Goal: Find specific page/section: Find specific page/section

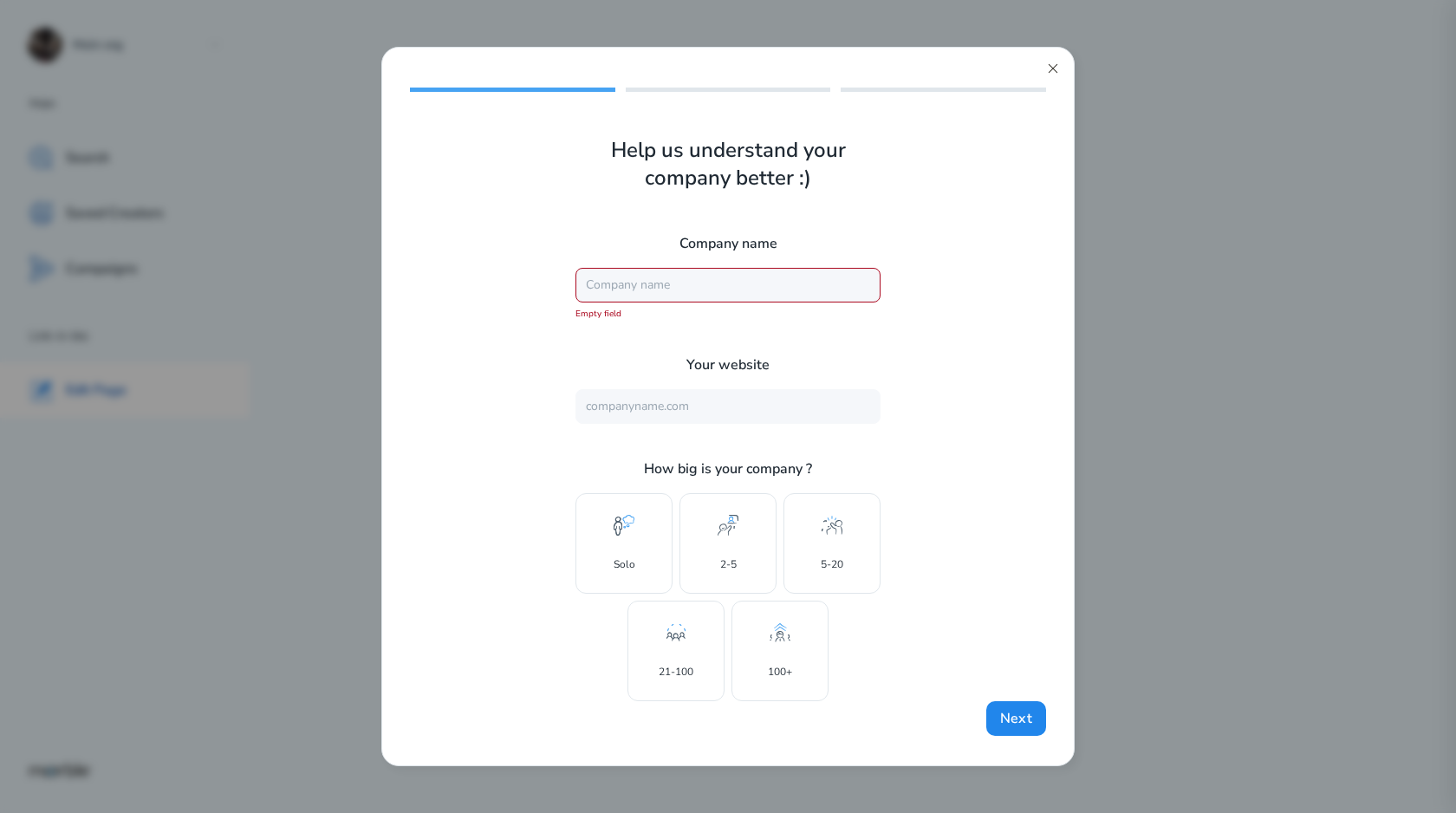
click at [1053, 68] on icon at bounding box center [1053, 68] width 14 height 14
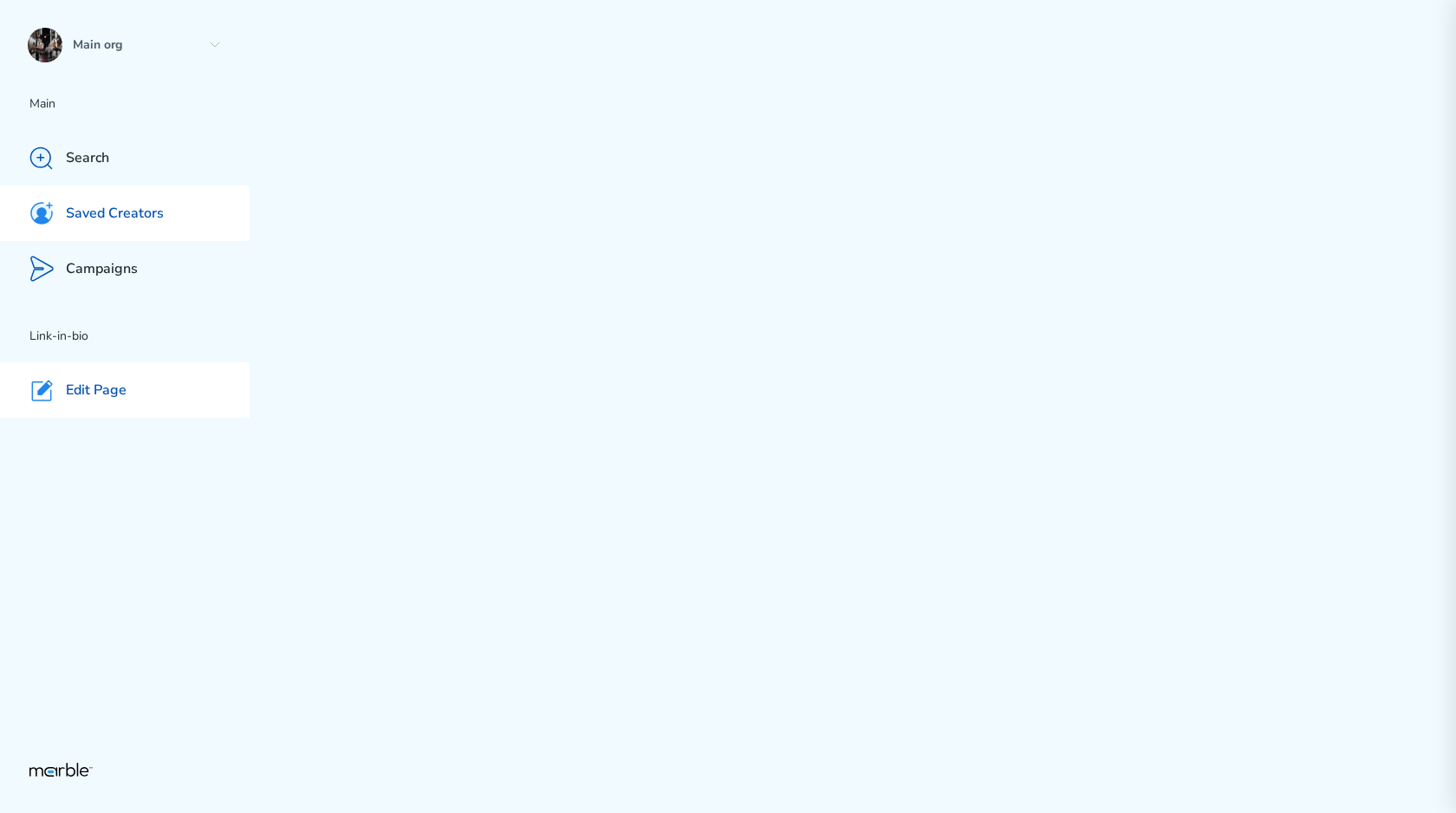
click at [171, 234] on div "Saved Creators" at bounding box center [124, 213] width 250 height 55
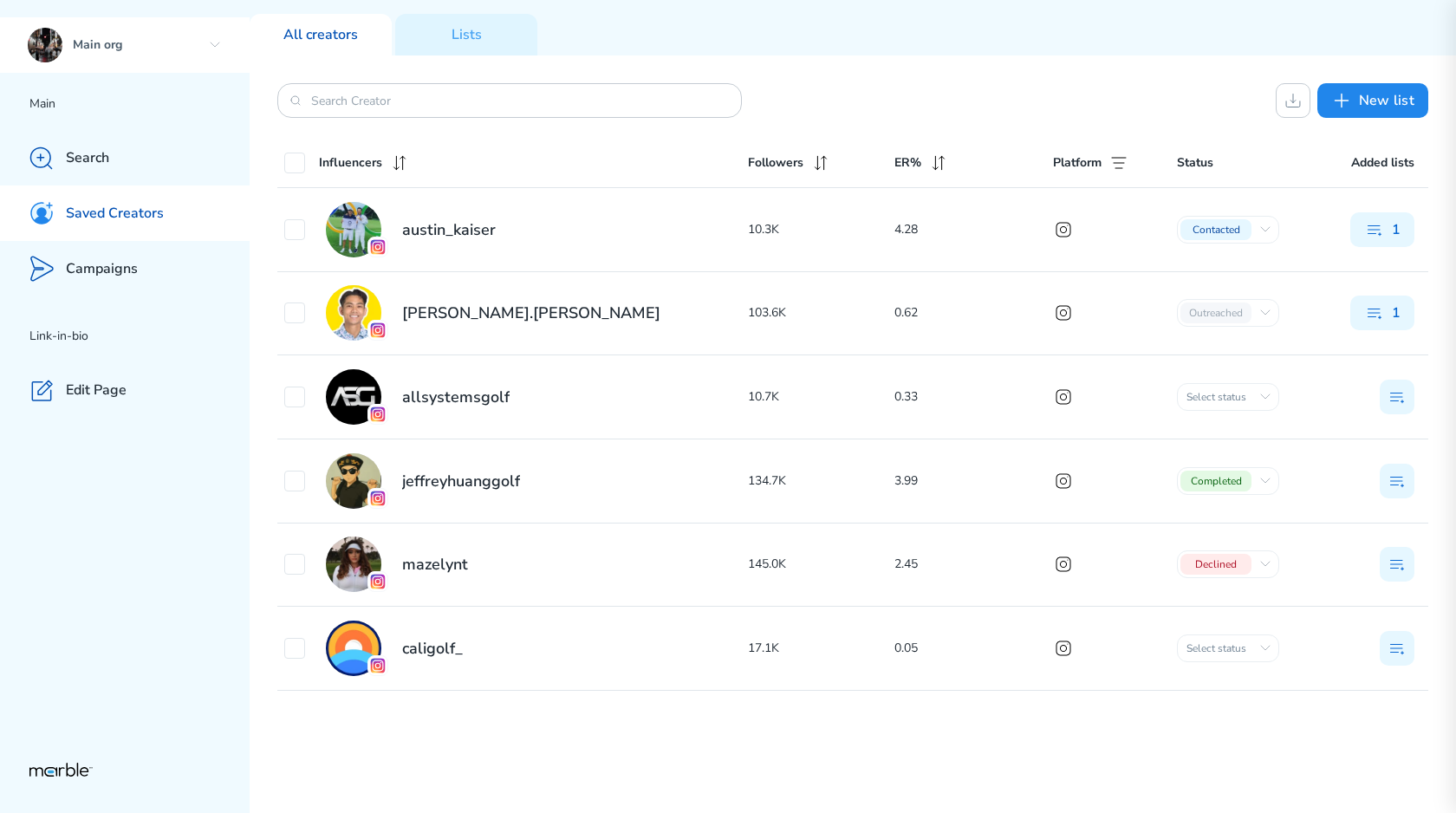
click at [209, 57] on div "Main org" at bounding box center [124, 45] width 250 height 55
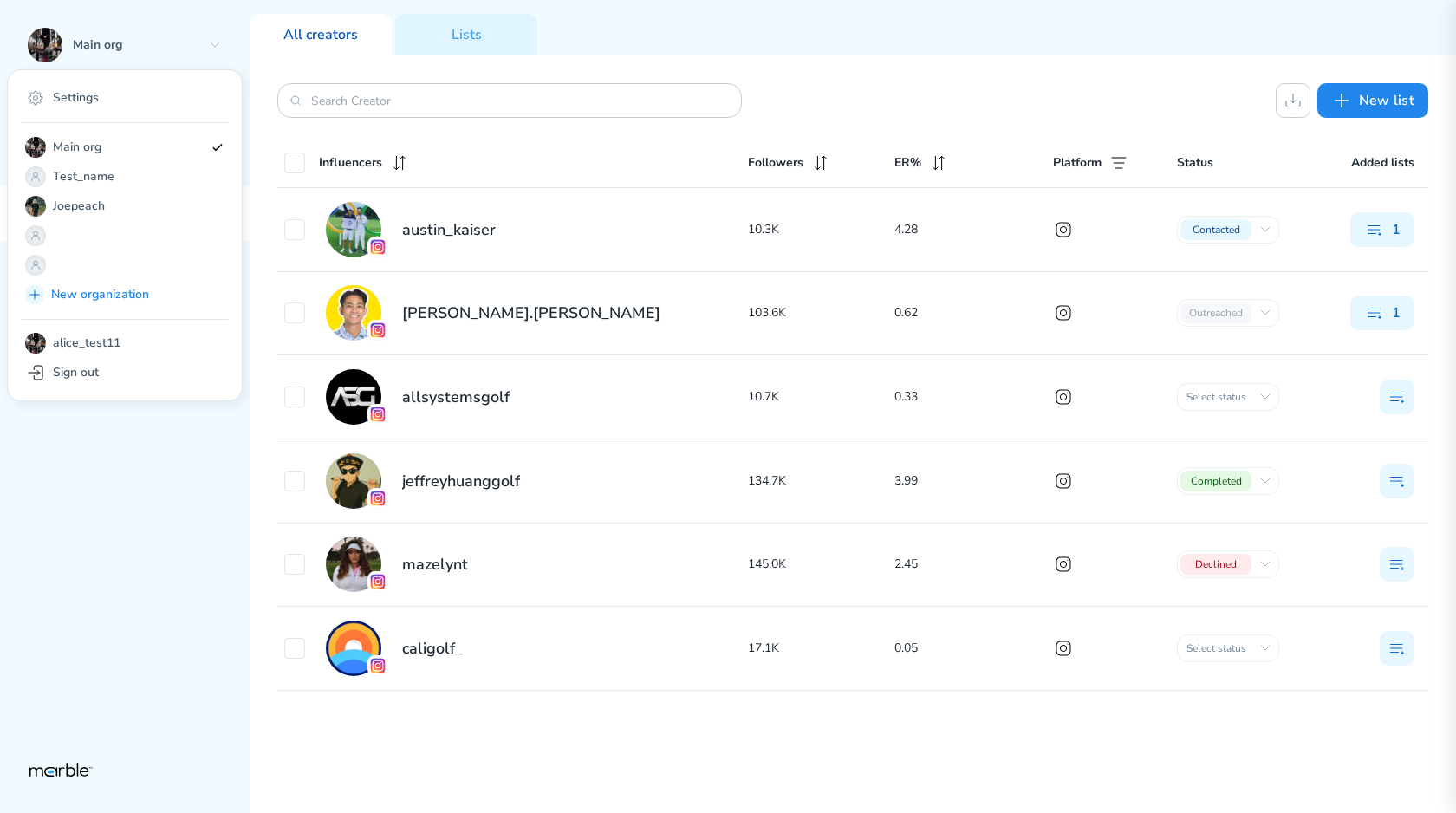
click at [149, 623] on div "Main org Settings Main org Test_name Joepeach New organization alice_test11 Sig…" at bounding box center [124, 406] width 250 height 813
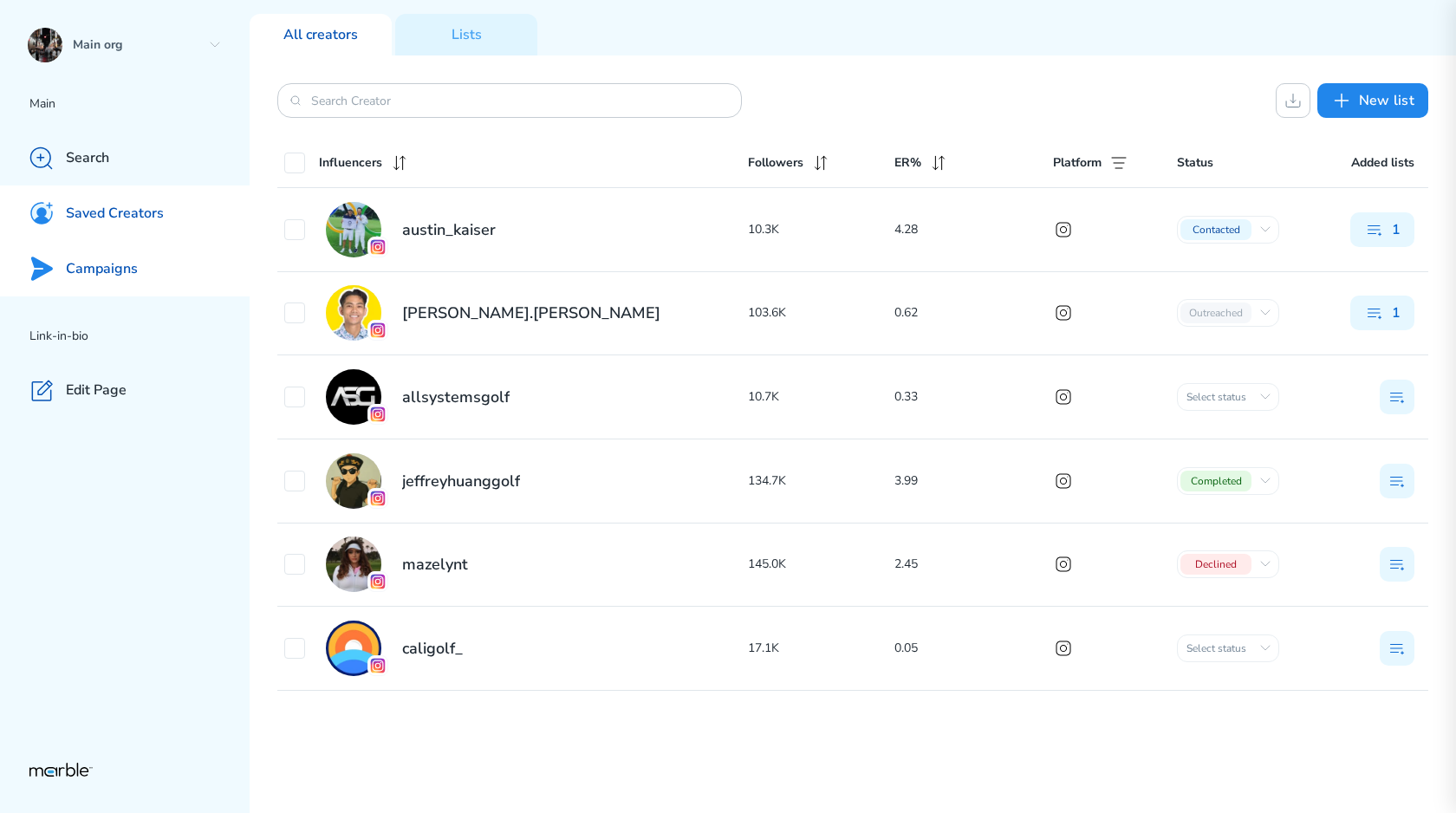
click at [152, 264] on div "Campaigns" at bounding box center [124, 268] width 250 height 55
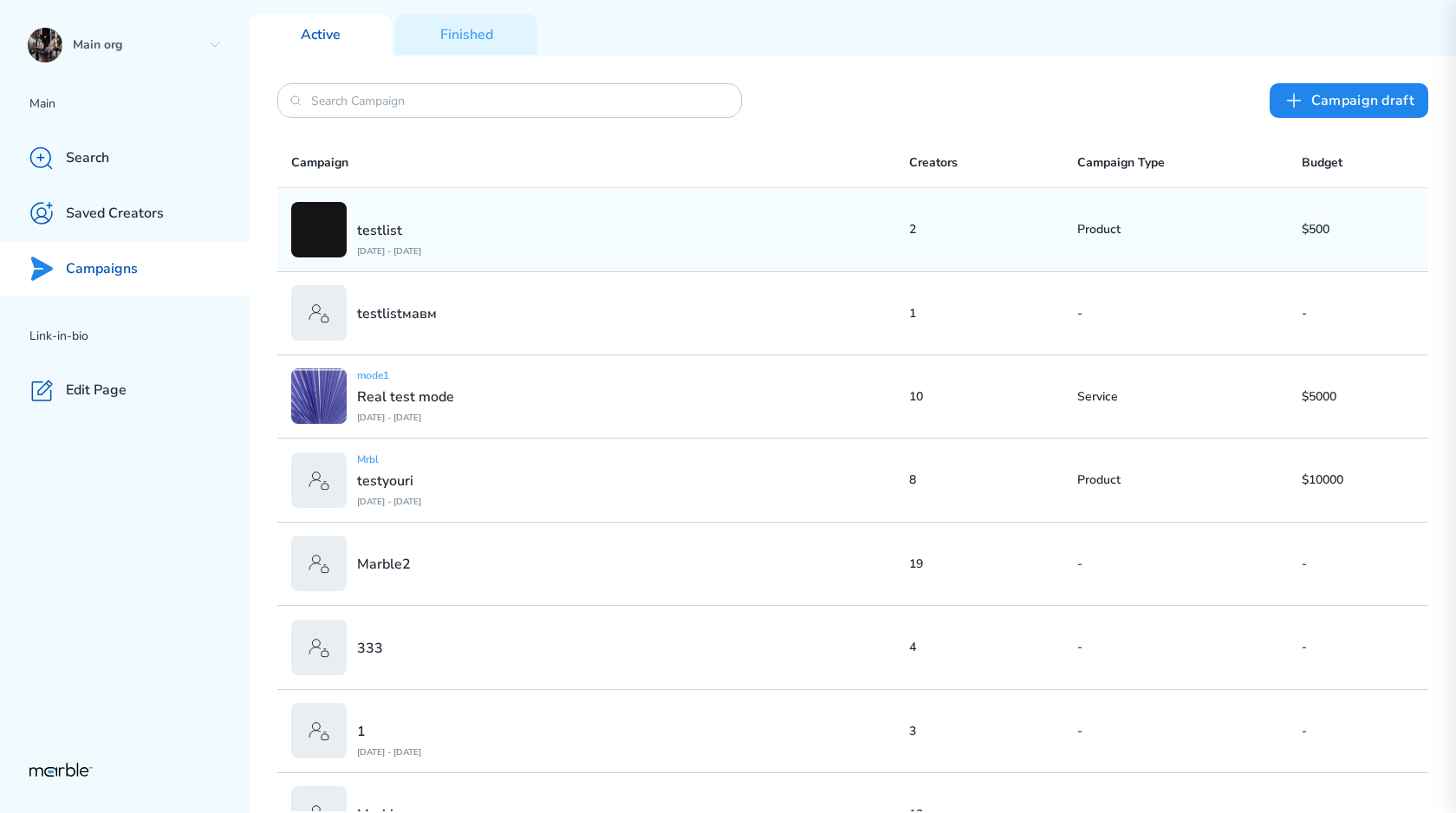
click at [535, 241] on div "testlist [DATE] - [DATE]" at bounding box center [600, 229] width 618 height 55
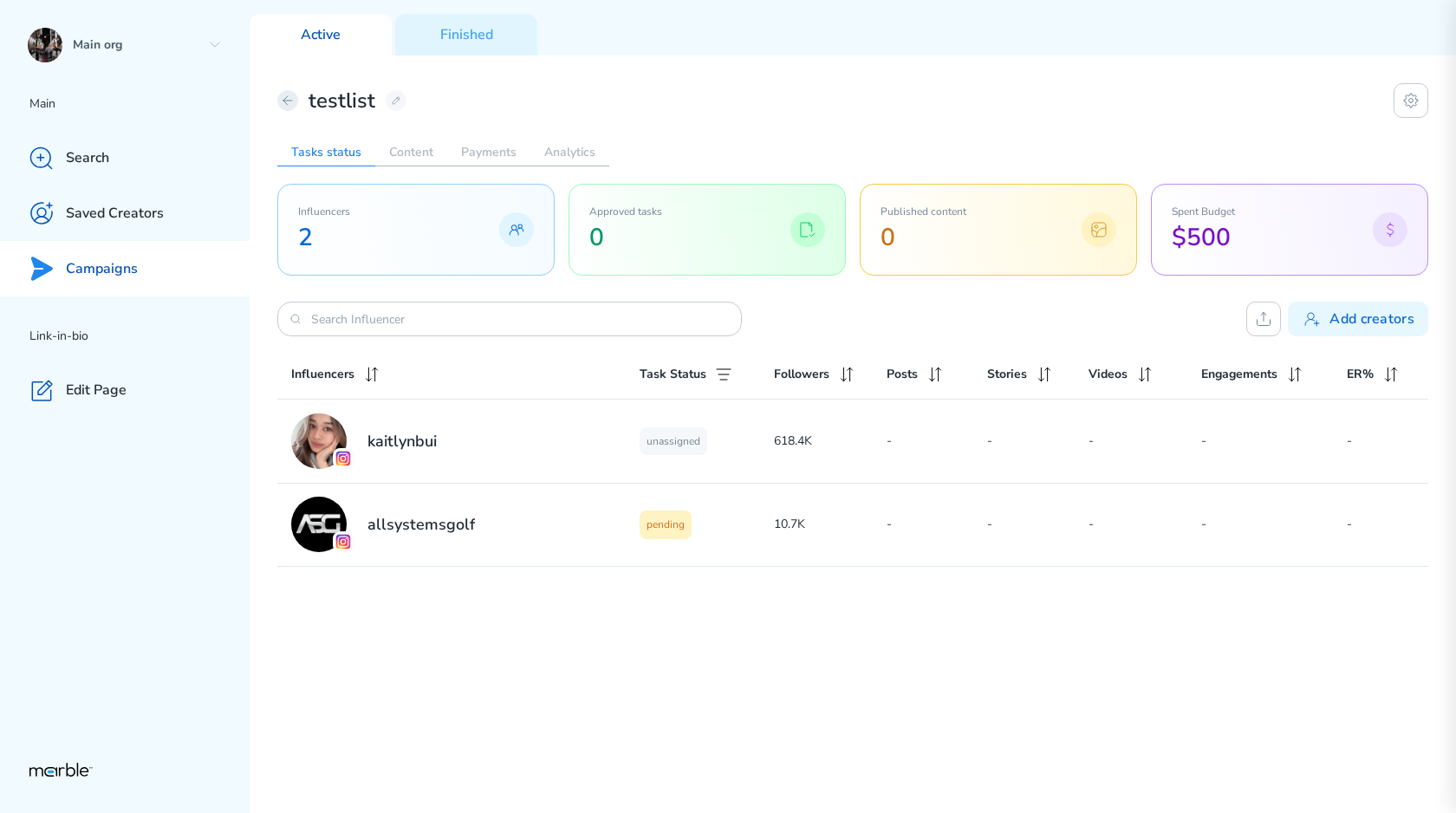
click at [294, 99] on icon at bounding box center [288, 100] width 14 height 14
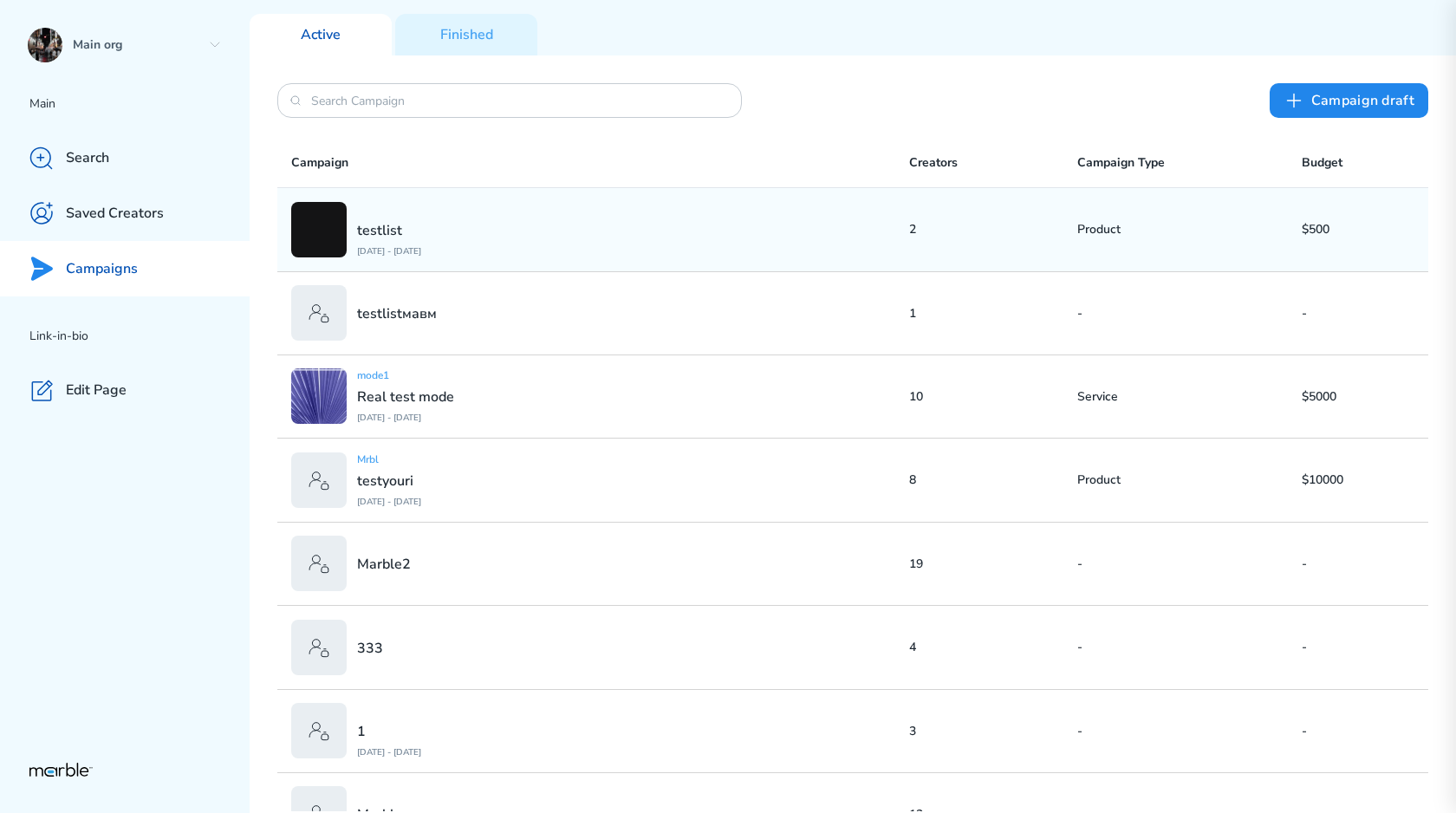
click at [535, 251] on div "testlist [DATE] - [DATE]" at bounding box center [600, 229] width 618 height 55
